Goal: Task Accomplishment & Management: Manage account settings

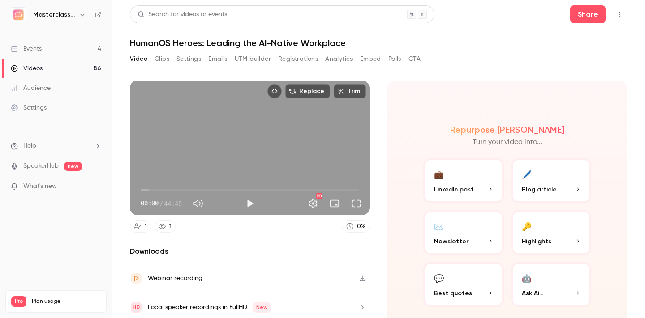
click at [46, 13] on h6 "Masterclass Channel" at bounding box center [54, 14] width 42 height 9
click at [618, 6] on div "Share" at bounding box center [598, 14] width 57 height 18
click at [619, 13] on icon "Top Bar Actions" at bounding box center [619, 14] width 7 height 6
click at [619, 13] on div at bounding box center [322, 159] width 645 height 318
click at [507, 57] on div "Video Clips Settings Emails UTM builder Registrations Analytics Embed Polls CTA" at bounding box center [378, 61] width 497 height 18
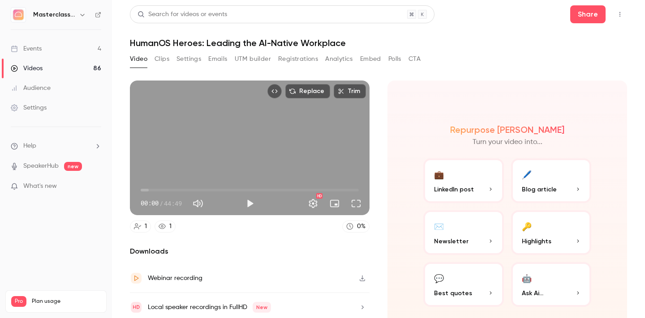
click at [32, 65] on div "Videos" at bounding box center [27, 68] width 32 height 9
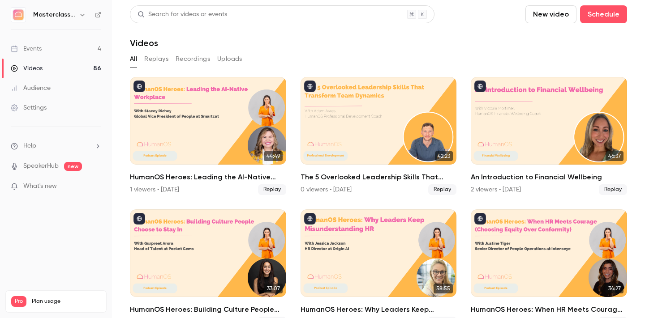
click at [36, 51] on div "Events" at bounding box center [26, 48] width 31 height 9
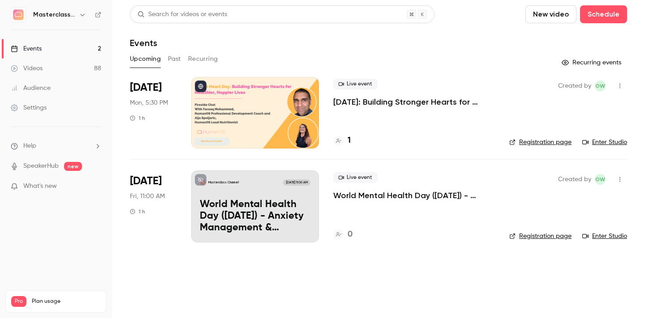
click at [37, 109] on div "Settings" at bounding box center [29, 107] width 36 height 9
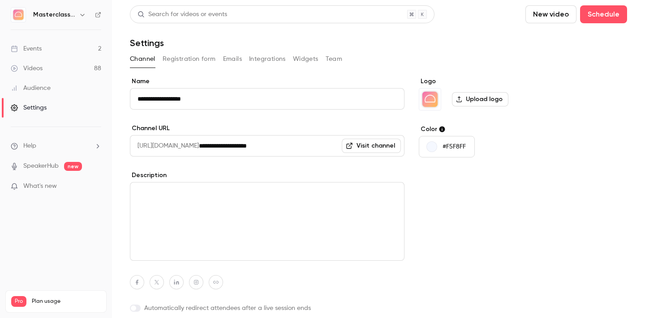
click at [235, 59] on button "Emails" at bounding box center [232, 59] width 19 height 14
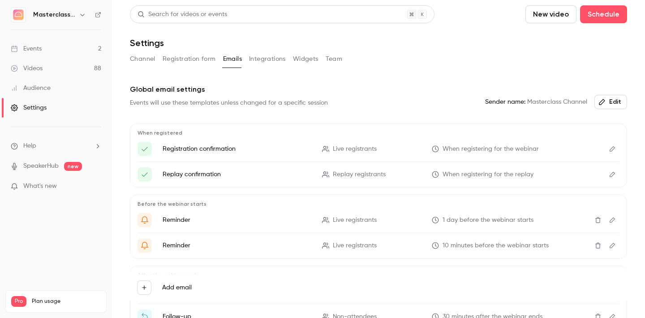
click at [147, 61] on button "Channel" at bounding box center [143, 59] width 26 height 14
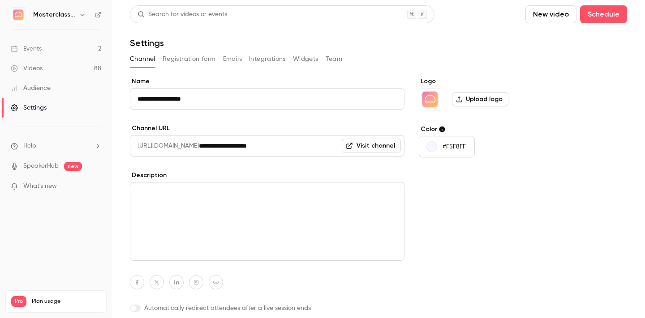
click at [183, 60] on button "Registration form" at bounding box center [189, 59] width 53 height 14
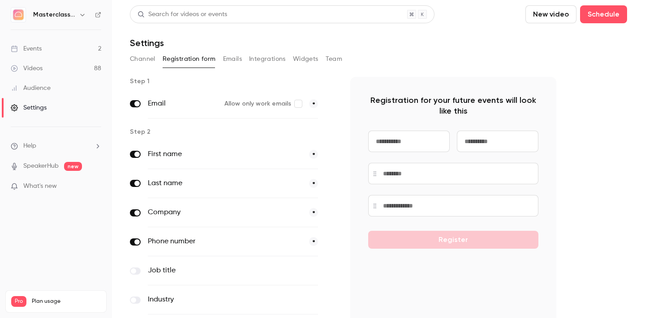
click at [268, 56] on button "Integrations" at bounding box center [267, 59] width 37 height 14
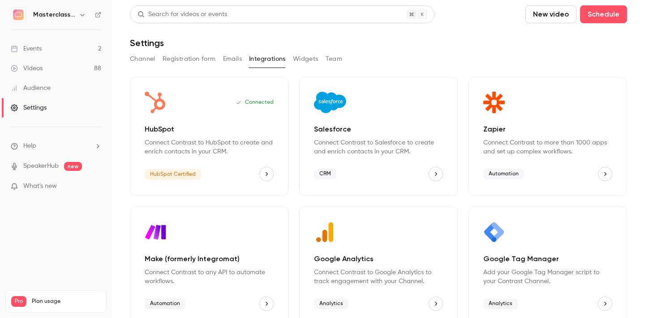
click at [336, 59] on button "Team" at bounding box center [334, 59] width 17 height 14
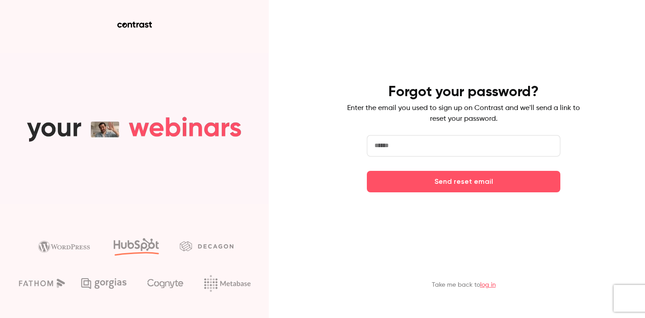
click at [417, 148] on input "email" at bounding box center [463, 145] width 193 height 21
